Goal: Information Seeking & Learning: Learn about a topic

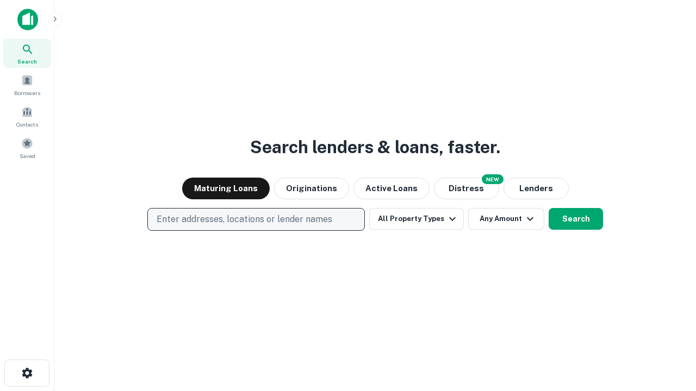
click at [255, 220] on p "Enter addresses, locations or lender names" at bounding box center [244, 219] width 176 height 13
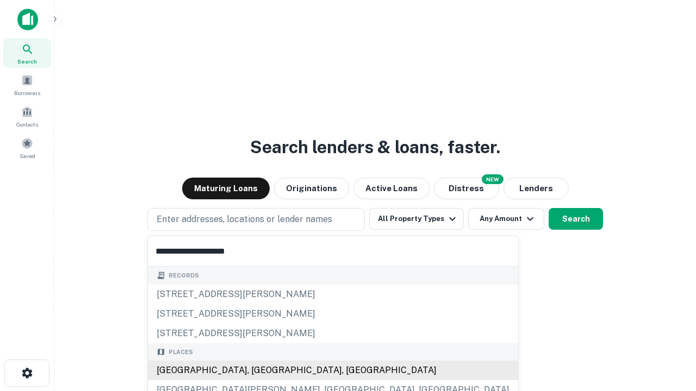
click at [260, 371] on div "[GEOGRAPHIC_DATA], [GEOGRAPHIC_DATA], [GEOGRAPHIC_DATA]" at bounding box center [333, 371] width 370 height 20
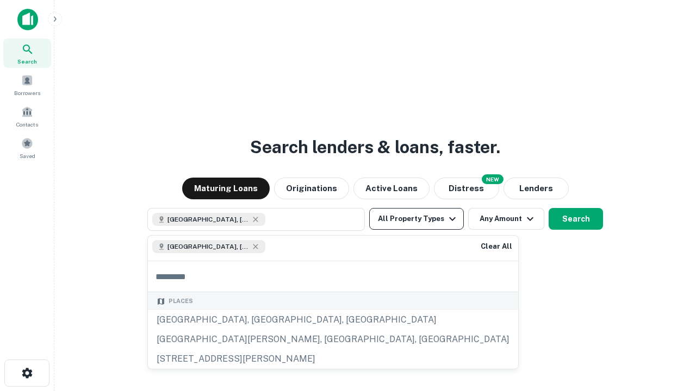
click at [416, 219] on button "All Property Types" at bounding box center [416, 219] width 95 height 22
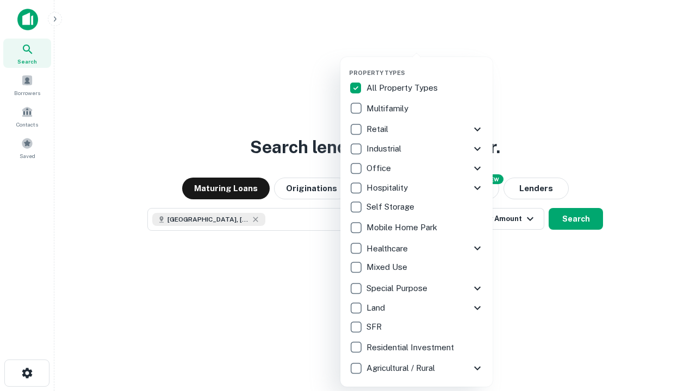
click at [425, 66] on button "button" at bounding box center [425, 66] width 152 height 1
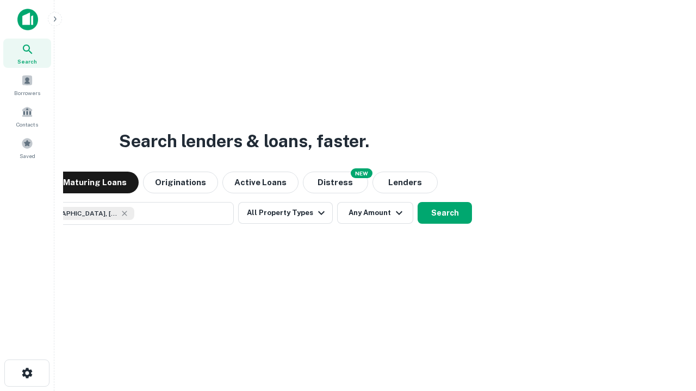
scroll to position [17, 0]
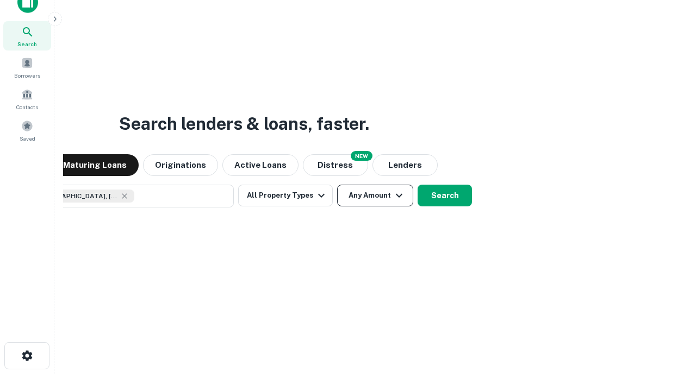
click at [337, 185] on button "Any Amount" at bounding box center [375, 196] width 76 height 22
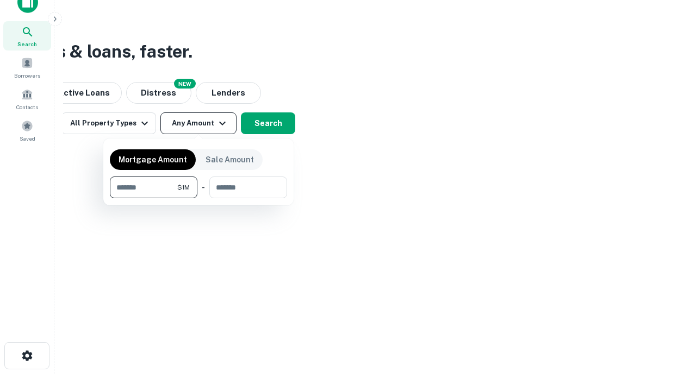
type input "*******"
click at [198, 198] on button "button" at bounding box center [198, 198] width 177 height 1
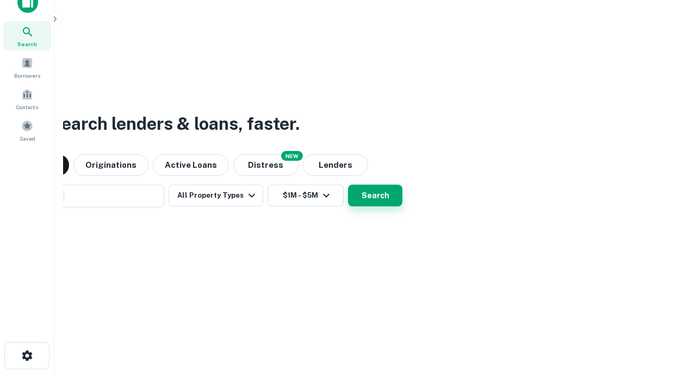
click at [348, 185] on button "Search" at bounding box center [375, 196] width 54 height 22
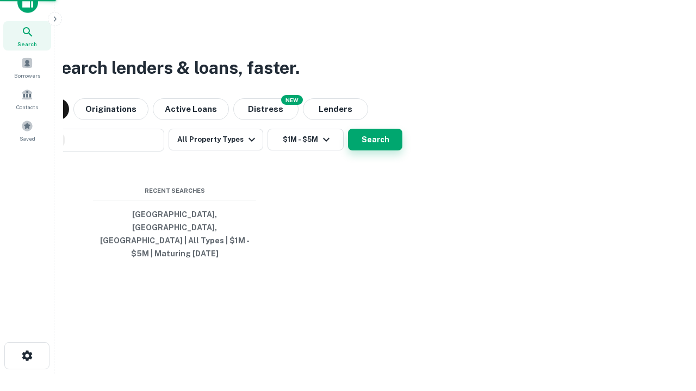
scroll to position [35, 308]
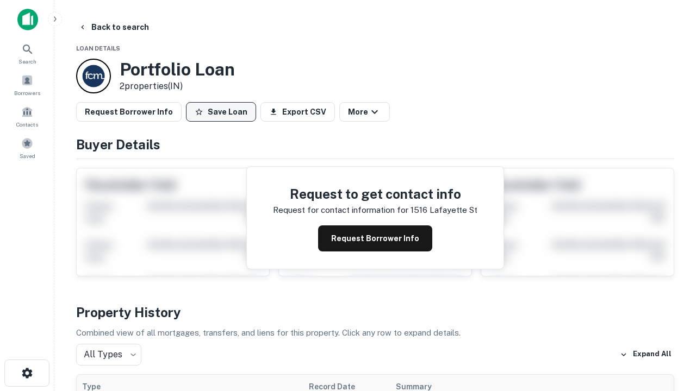
click at [221, 112] on button "Save Loan" at bounding box center [221, 112] width 70 height 20
click at [223, 112] on button "Save Loan" at bounding box center [221, 112] width 70 height 20
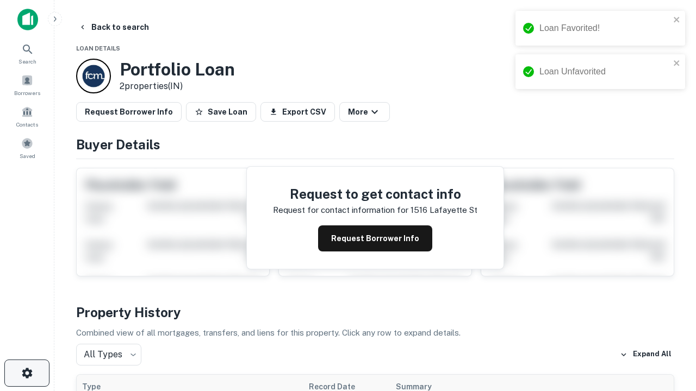
click at [27, 373] on icon "button" at bounding box center [27, 373] width 13 height 13
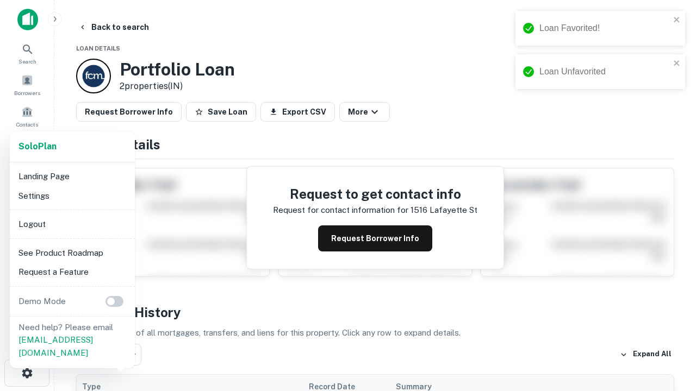
click at [72, 224] on li "Logout" at bounding box center [72, 225] width 116 height 20
